Goal: Answer question/provide support: Answer question/provide support

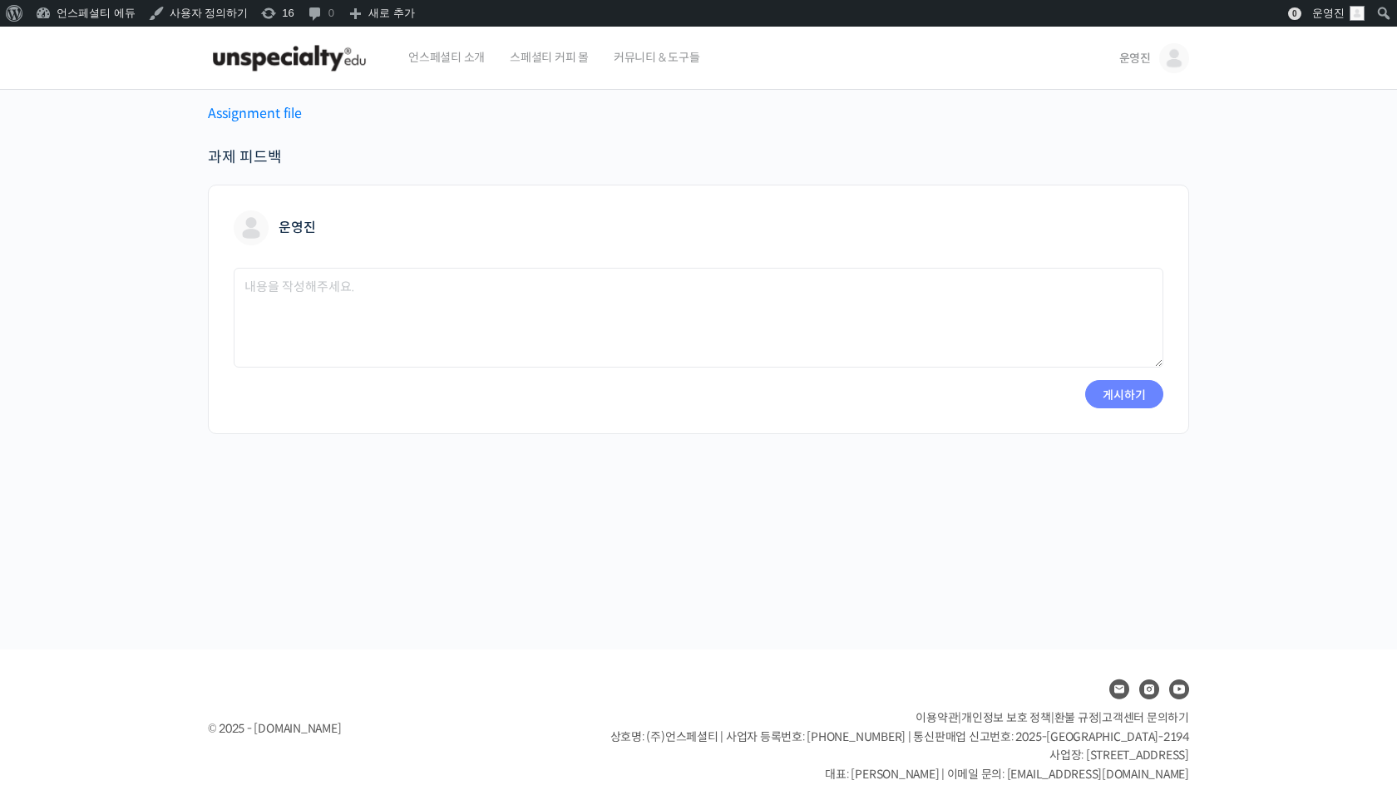
click at [262, 104] on p "Assignment file" at bounding box center [698, 113] width 981 height 22
click at [253, 117] on link "Assignment file" at bounding box center [255, 113] width 94 height 17
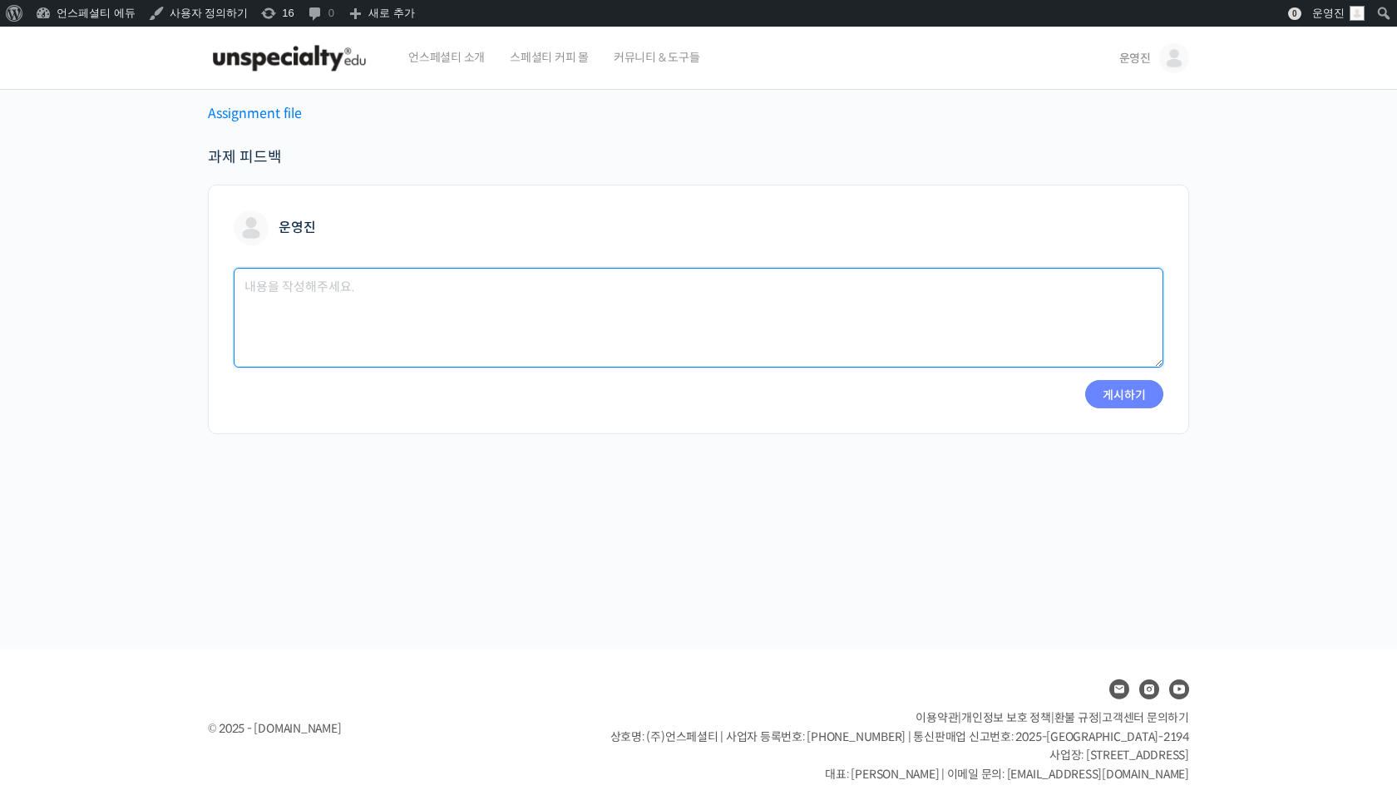
click at [271, 290] on textarea at bounding box center [698, 318] width 929 height 100
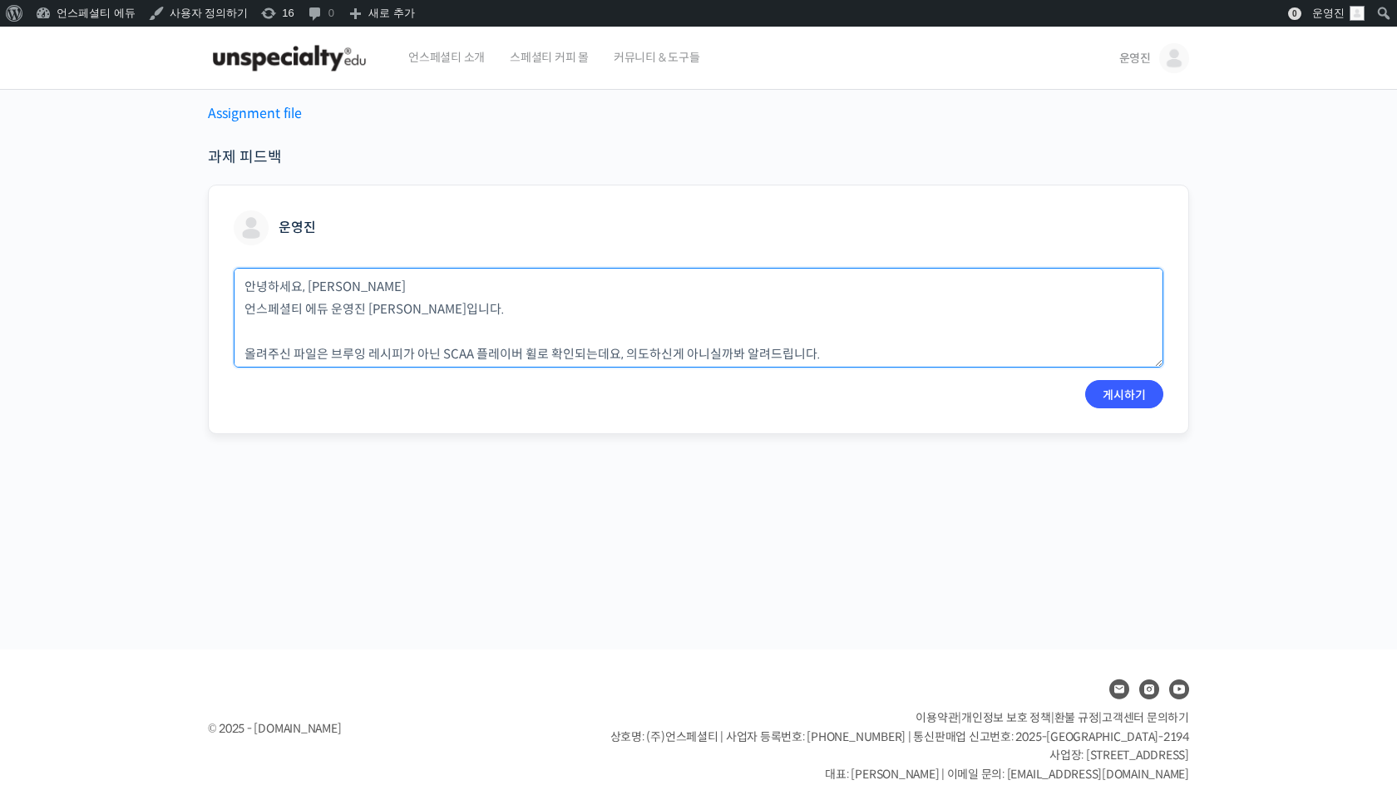
scroll to position [17, 0]
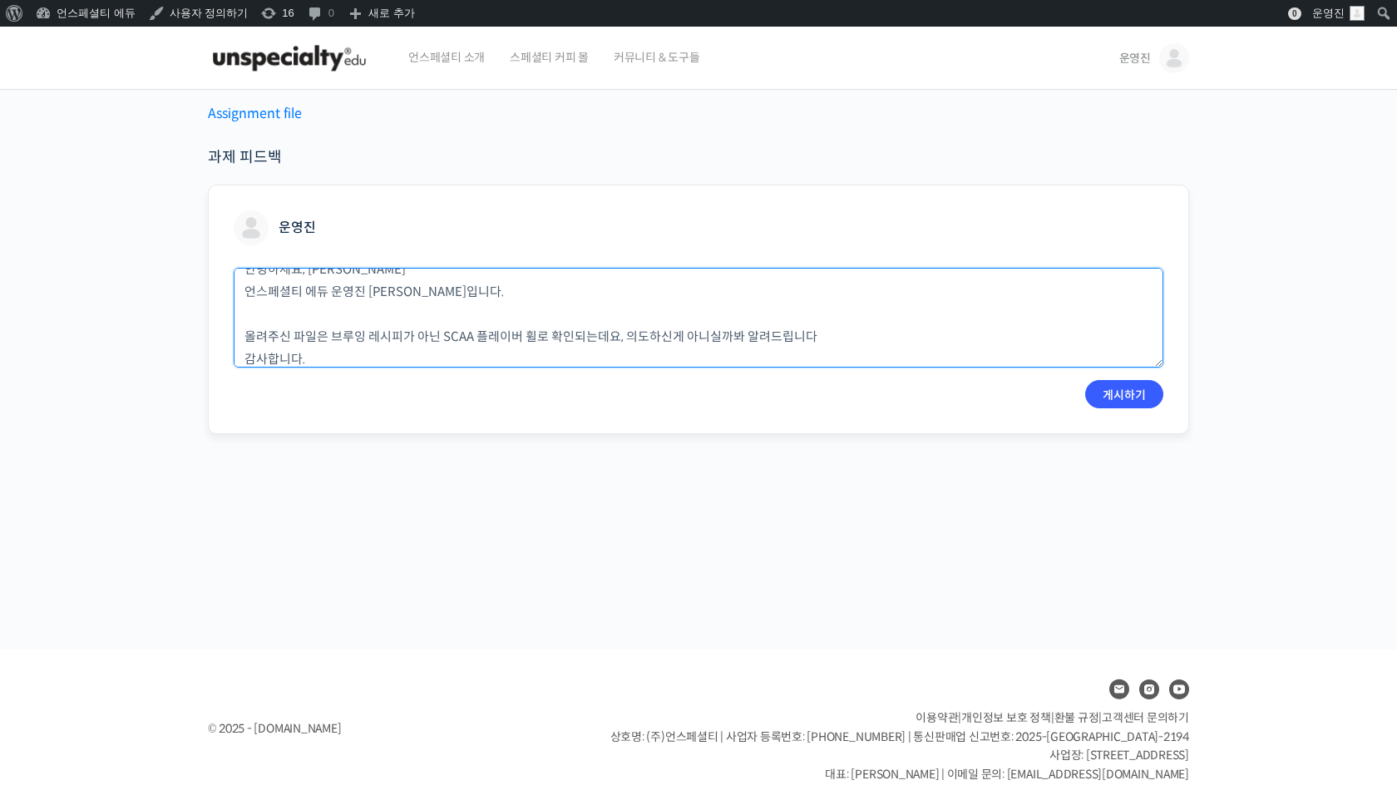
paste textarea "🙏"
type textarea "안녕하세요, [PERSON_NAME] 언스페셜티 에듀 운영진 [PERSON_NAME]입니다. 올려주신 파일은 브루잉 레시피가 아닌 SCAA 플…"
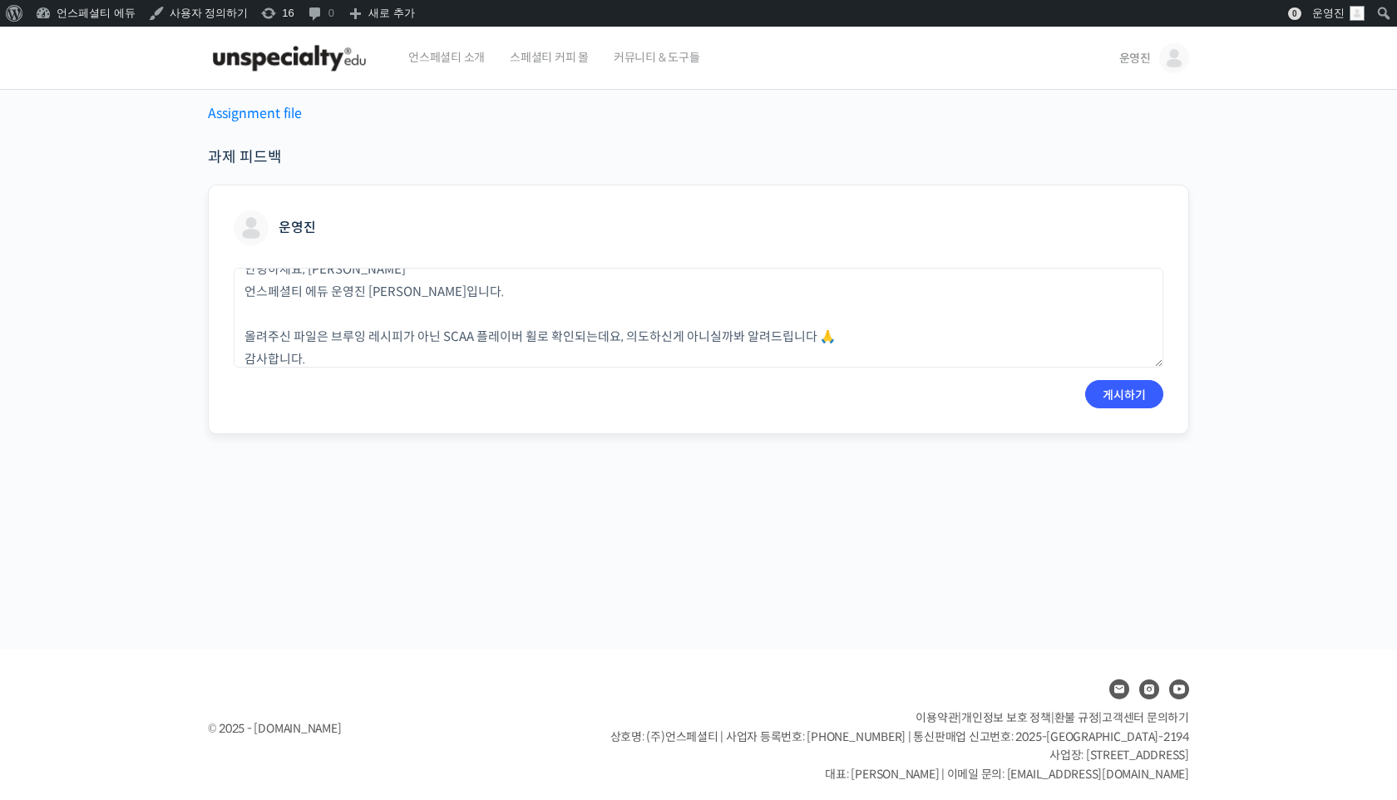
click at [371, 367] on form "운영진 안녕하세요, [PERSON_NAME] 언스페셜티 에듀 운영진 [PERSON_NAME]입니다. 올려주신 파일은 브루잉 레시피가 아닌 SC…" at bounding box center [698, 309] width 929 height 198
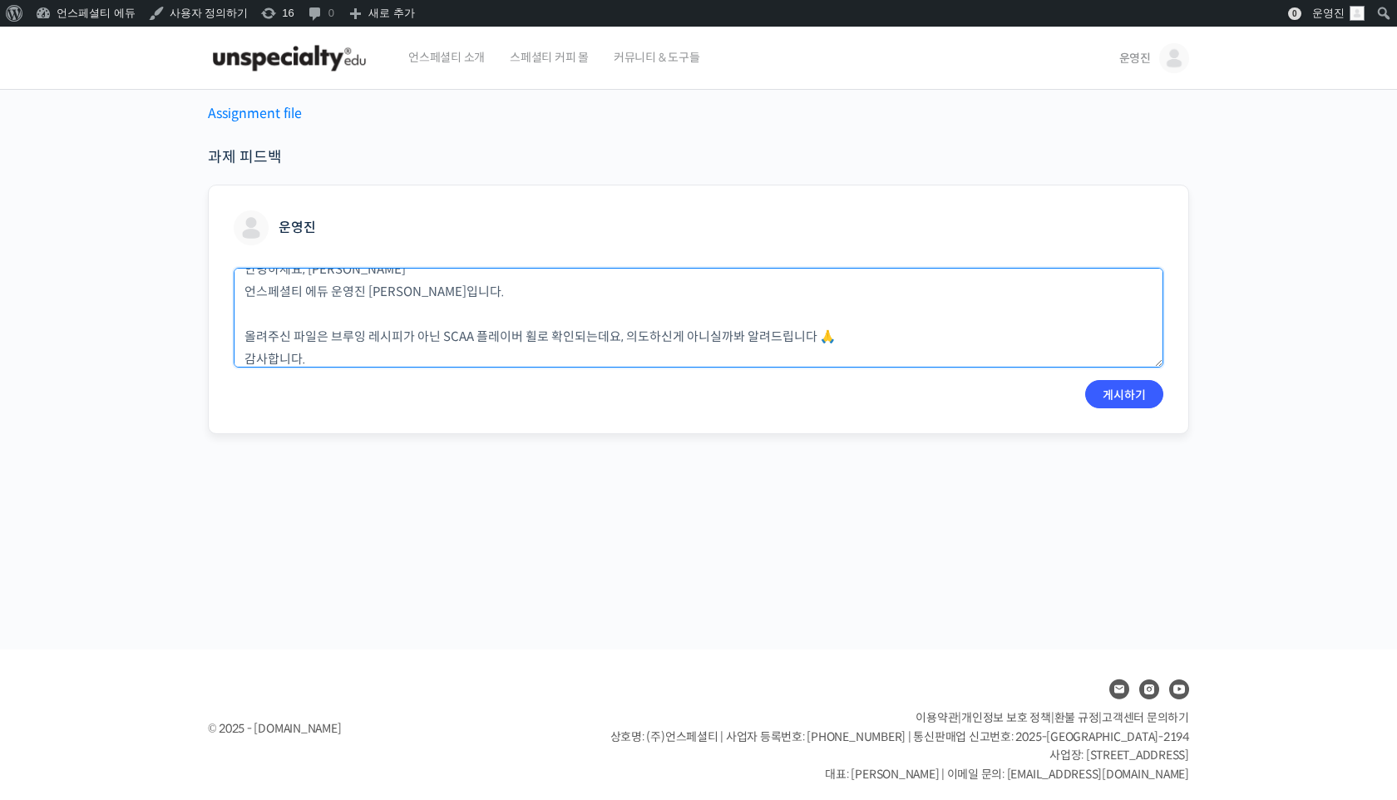
click at [411, 357] on textarea "안녕하세요, [PERSON_NAME] 언스페셜티 에듀 운영진 [PERSON_NAME]입니다. 올려주신 파일은 브루잉 레시피가 아닌 SCAA 플…" at bounding box center [698, 318] width 929 height 100
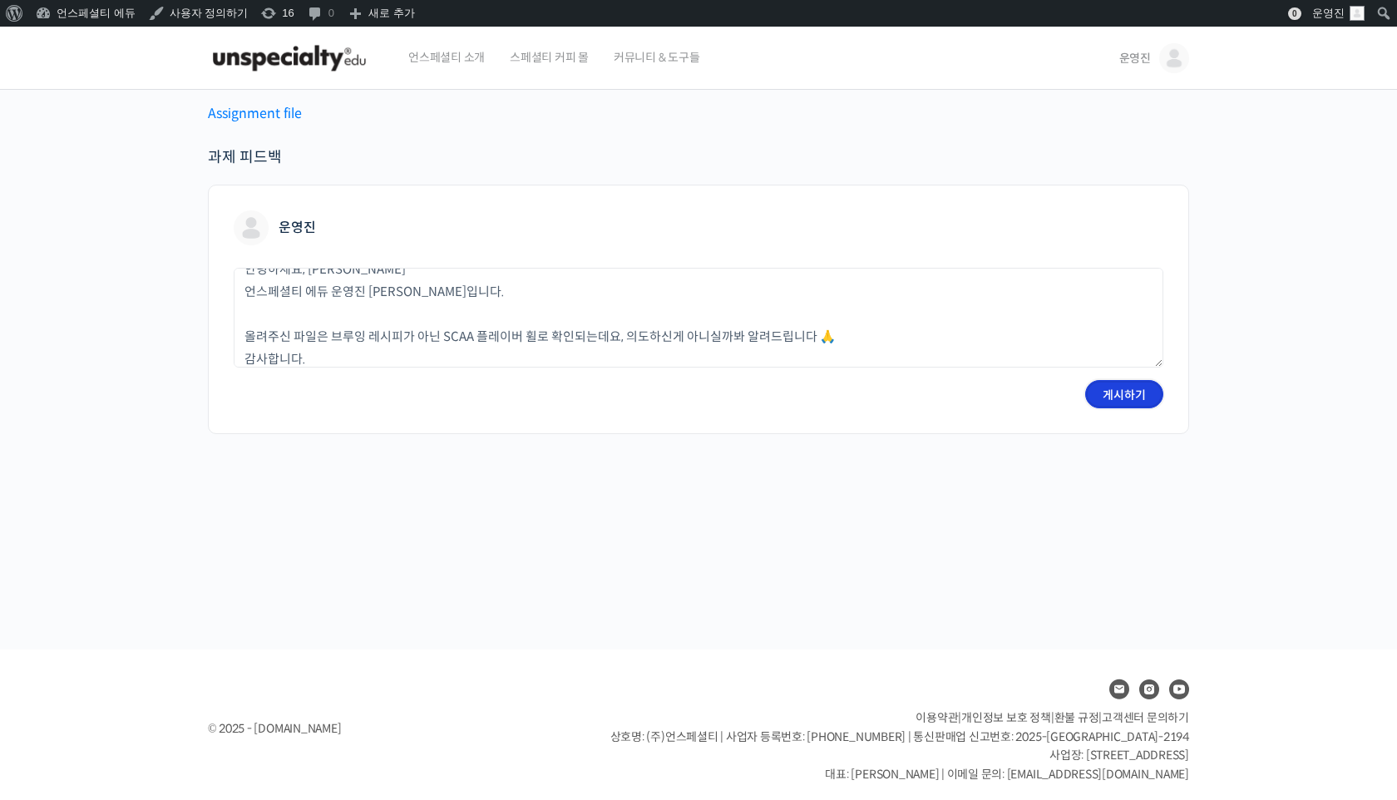
click at [1116, 399] on input "게시하기" at bounding box center [1124, 394] width 78 height 28
type input "잠시만 기다려주세요"
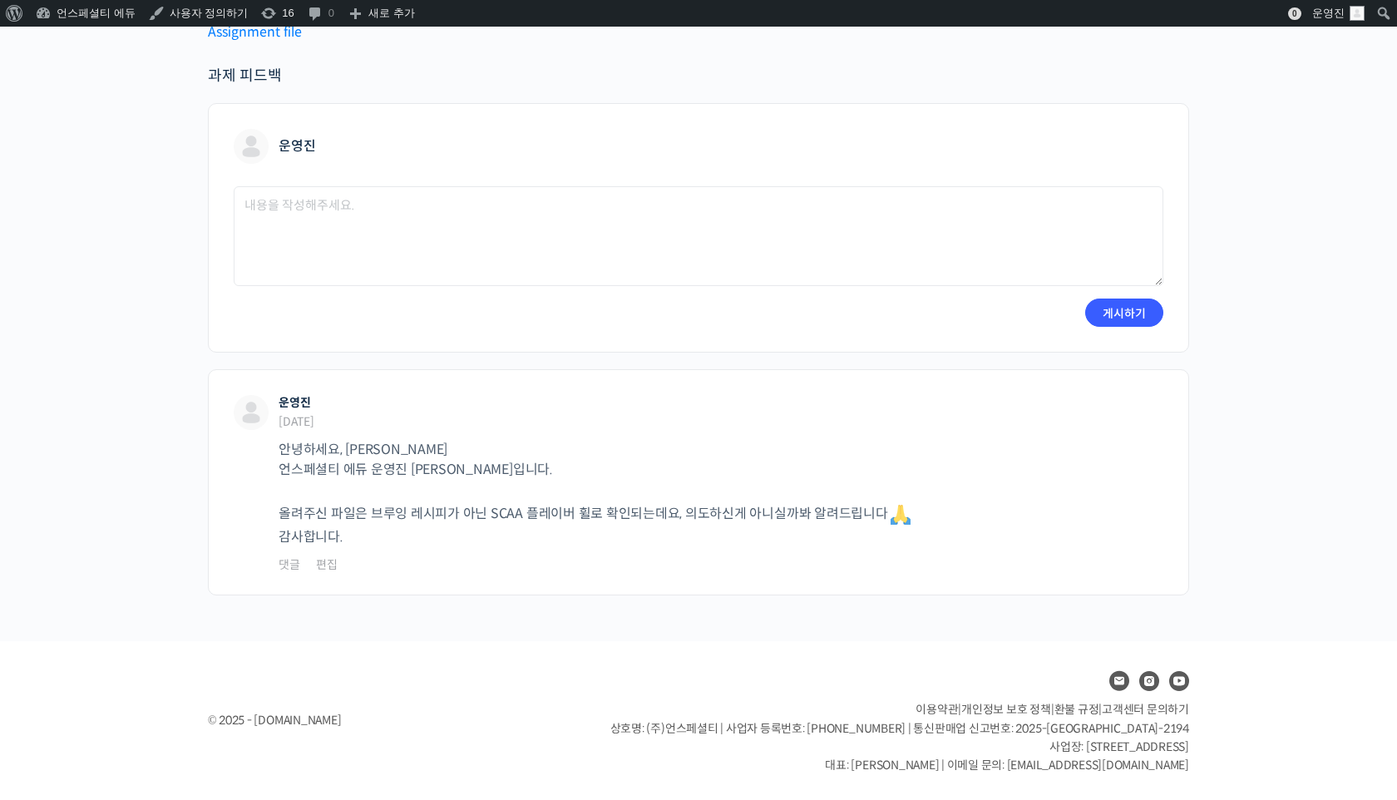
scroll to position [0, 0]
